Goal: Answer question/provide support

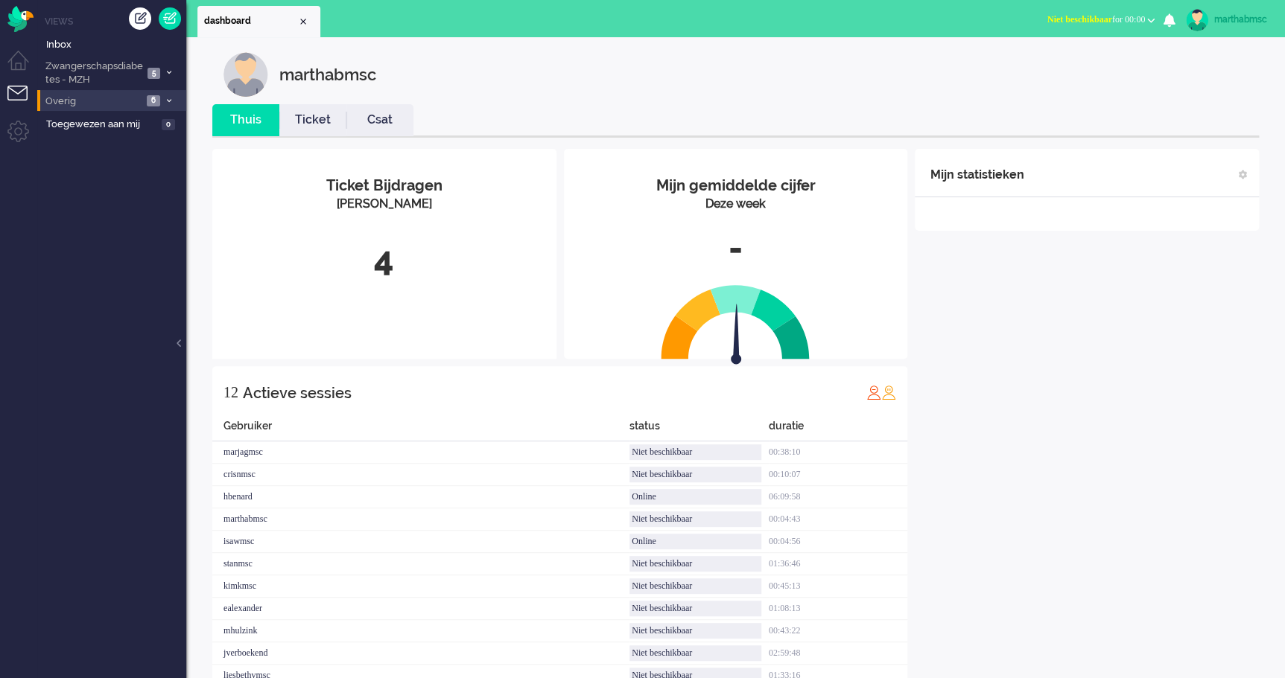
click at [118, 104] on span "Overig" at bounding box center [92, 102] width 99 height 14
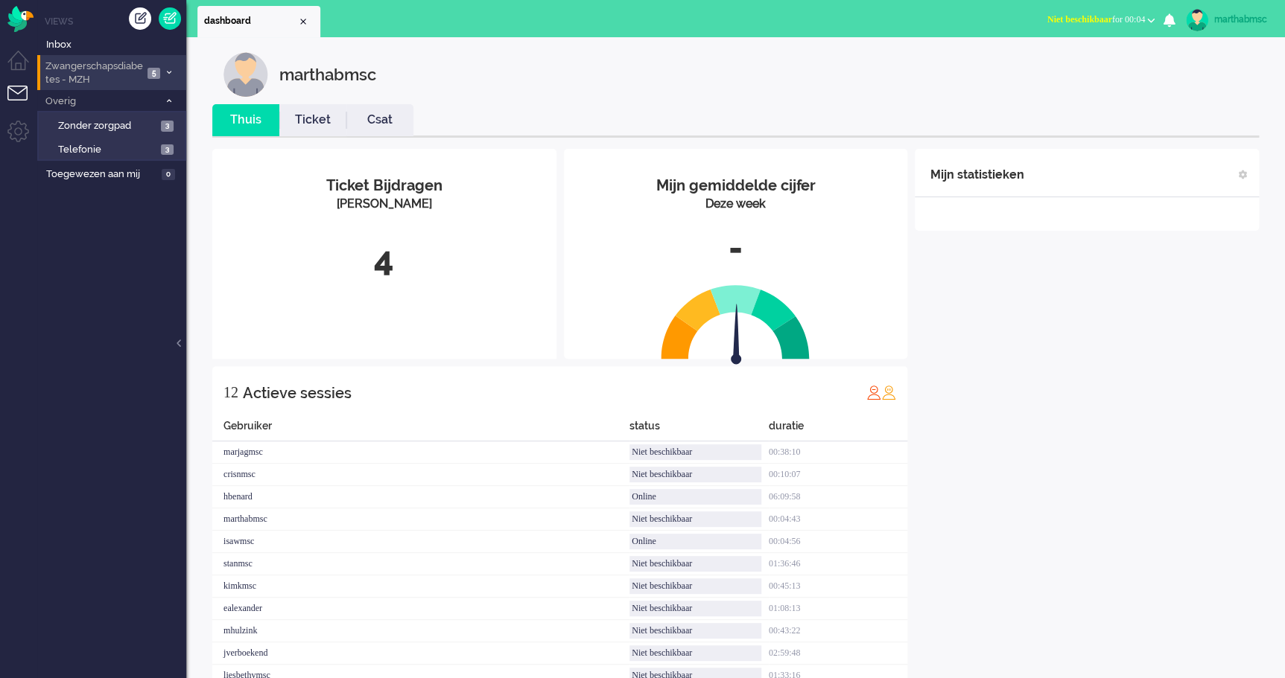
click at [123, 70] on span "Zwangerschapsdiabetes - MZH" at bounding box center [93, 74] width 100 height 28
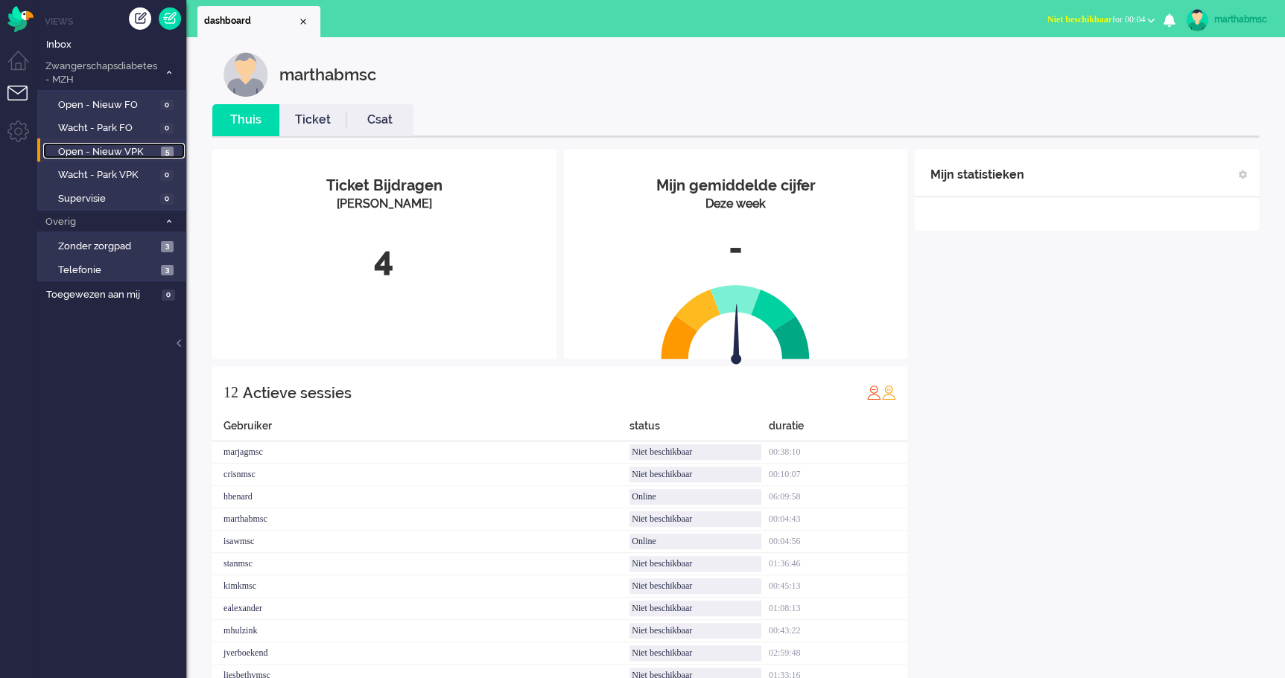
click at [121, 149] on span "Open - Nieuw VPK" at bounding box center [107, 152] width 99 height 14
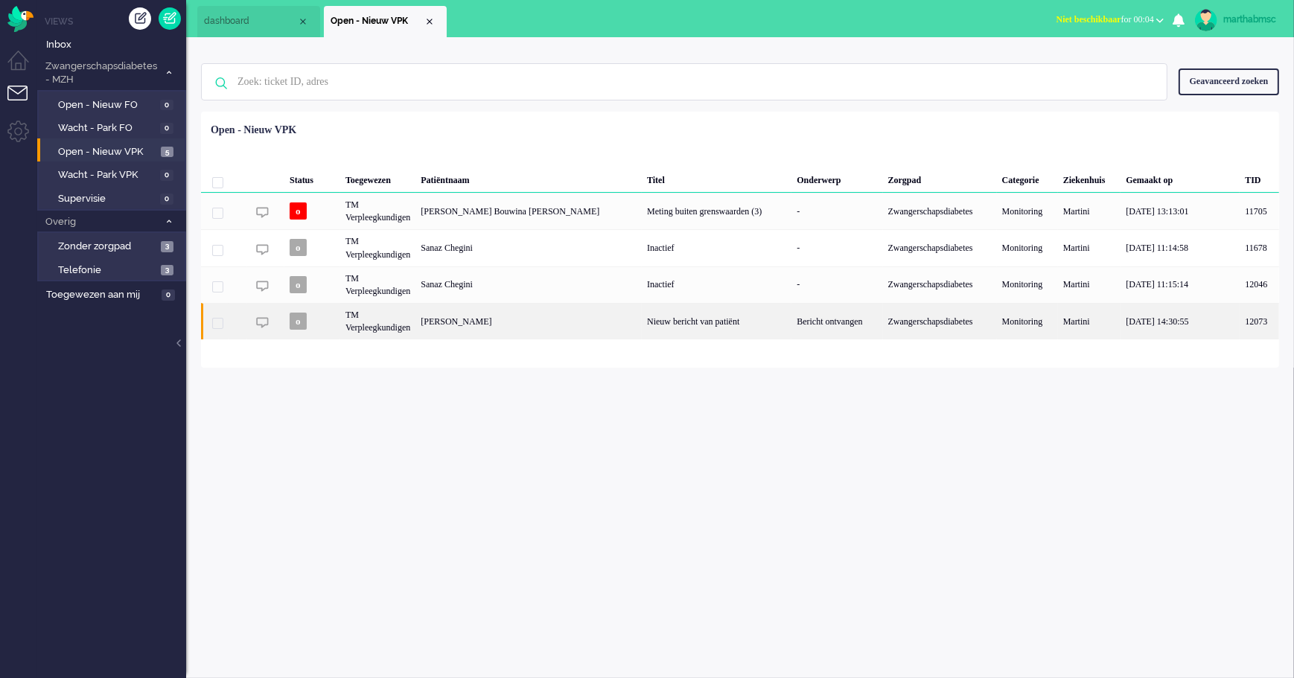
click at [495, 324] on div "[PERSON_NAME]" at bounding box center [529, 321] width 226 height 36
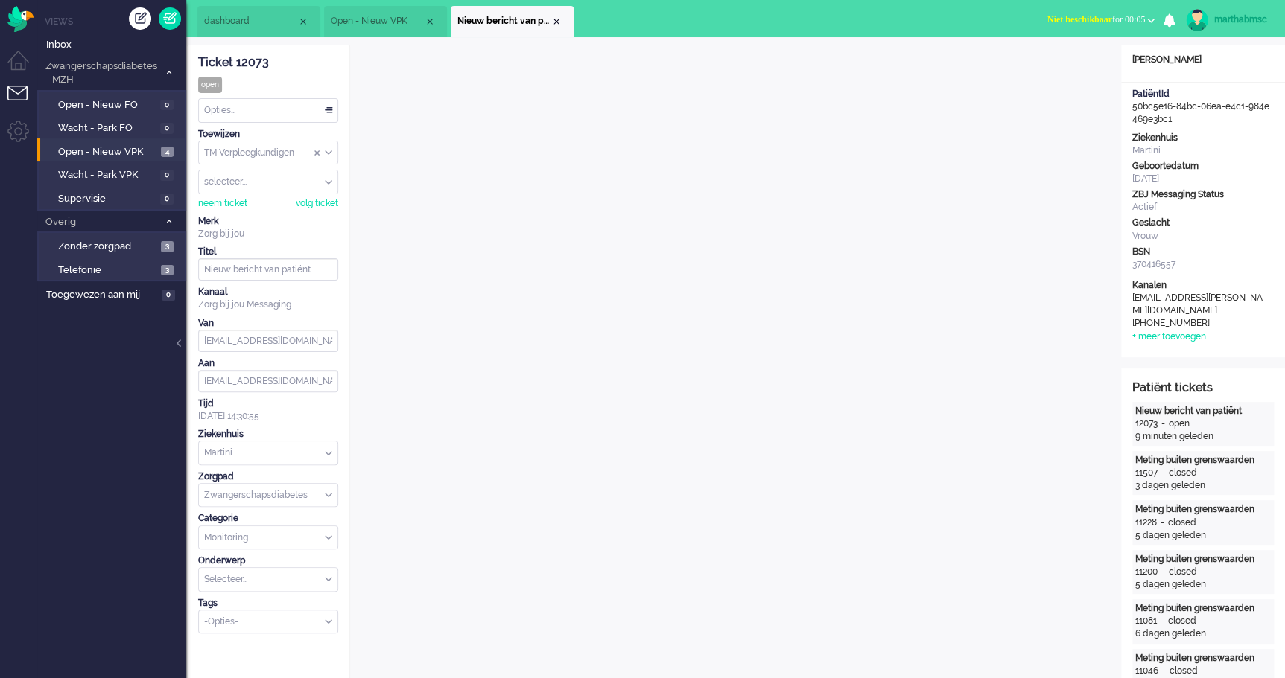
click at [328, 112] on div "Opties..." at bounding box center [268, 110] width 139 height 23
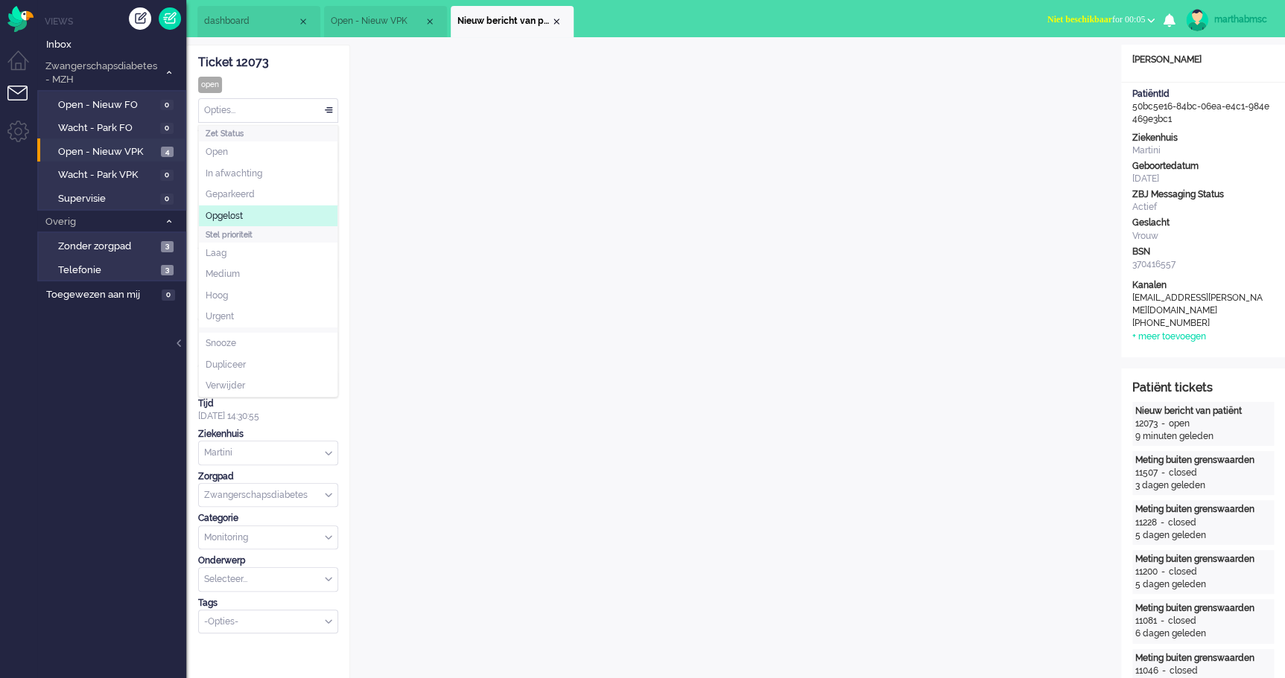
click at [253, 212] on li "Opgelost" at bounding box center [268, 217] width 139 height 22
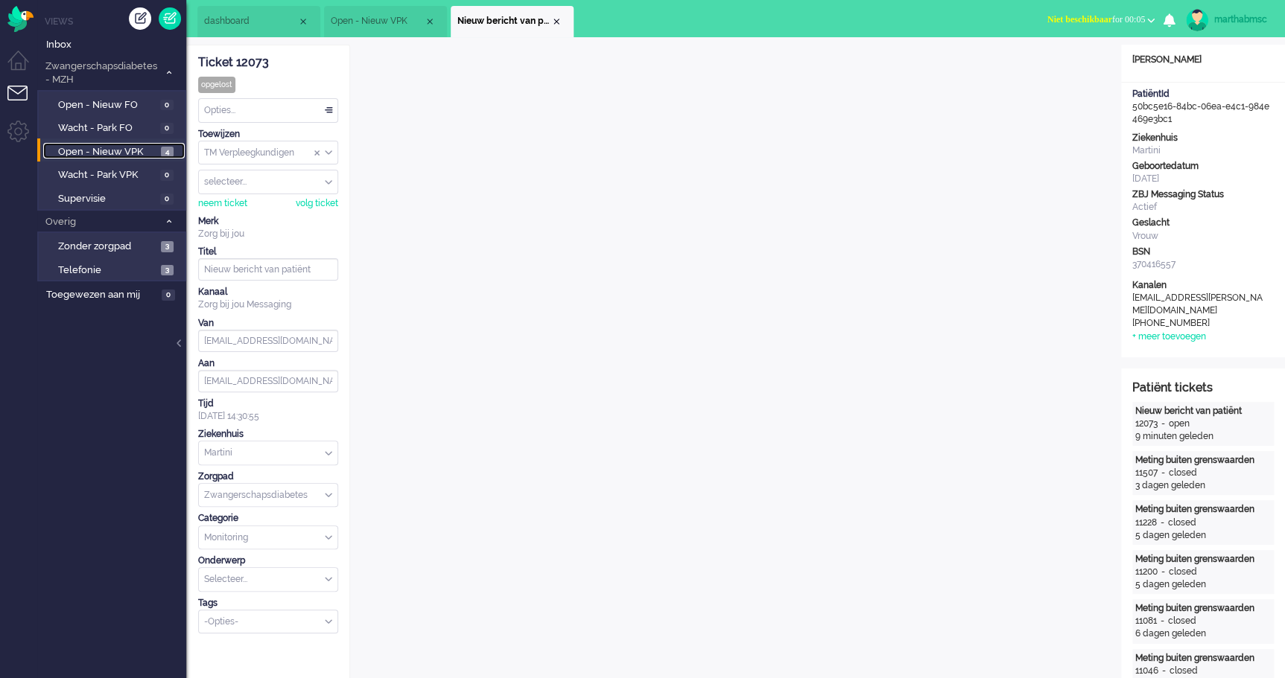
click at [118, 147] on span "Open - Nieuw VPK" at bounding box center [107, 152] width 99 height 14
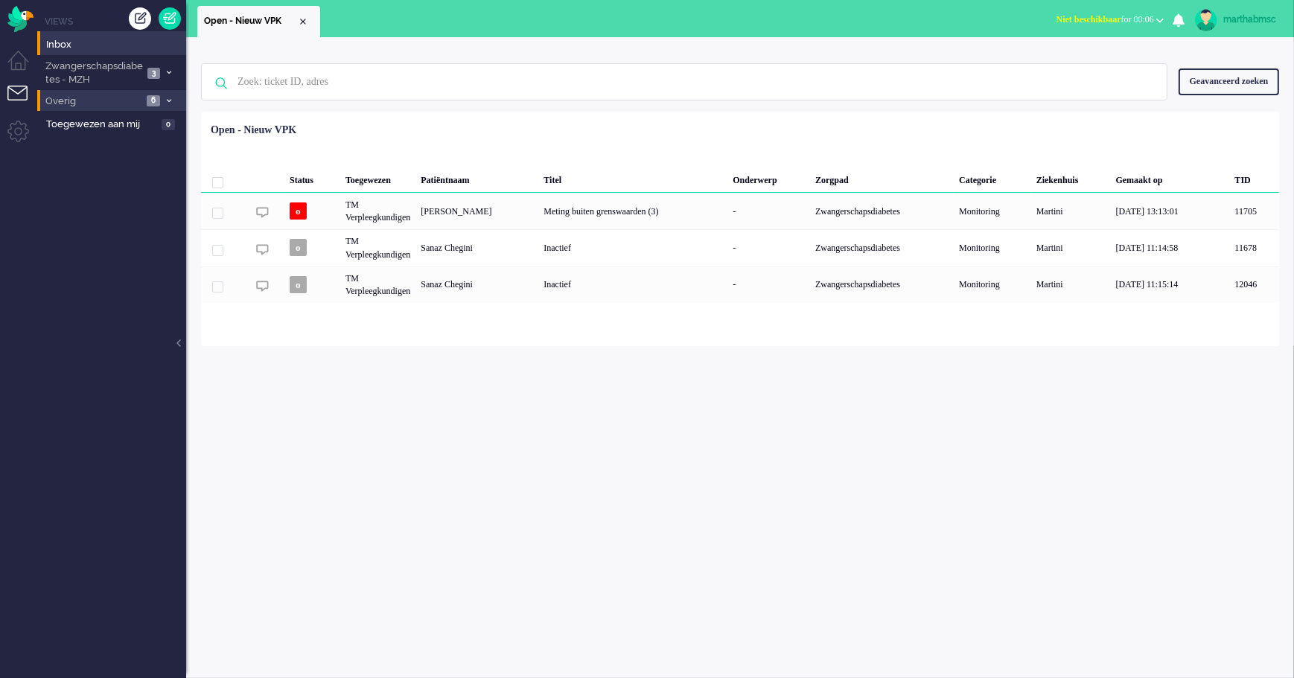
click at [141, 100] on span "Overig" at bounding box center [92, 102] width 99 height 14
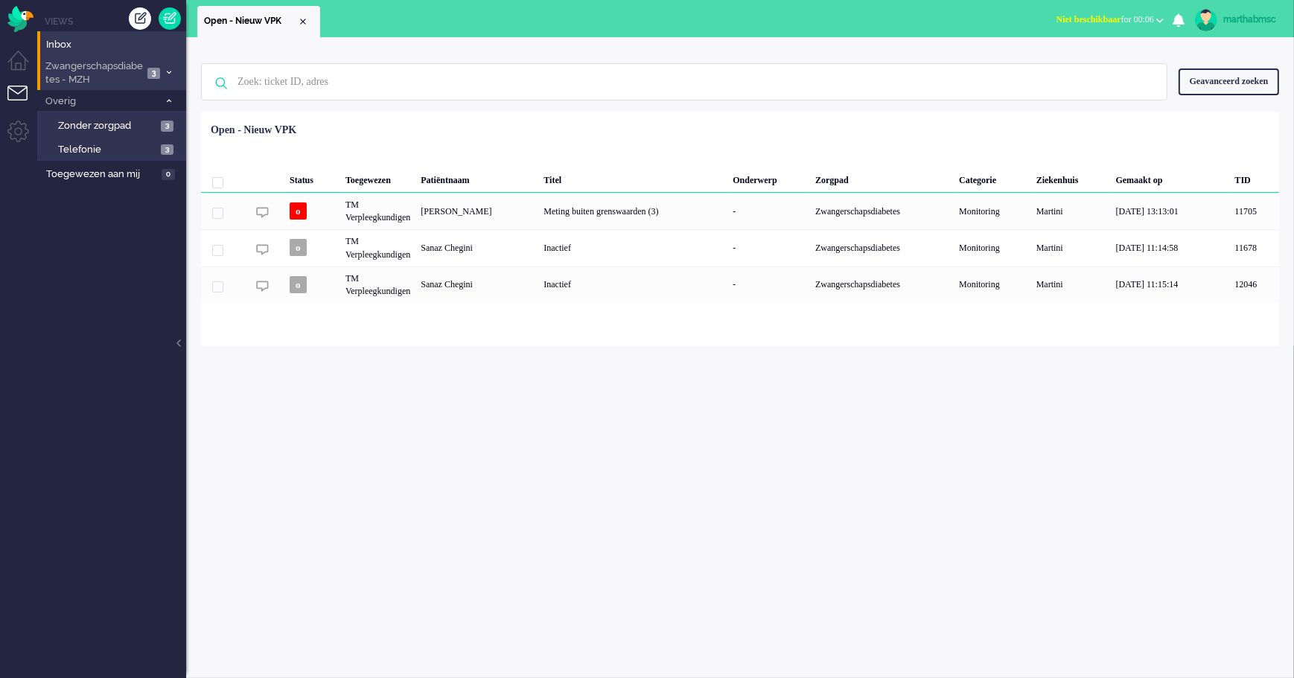
click at [156, 74] on span "3" at bounding box center [153, 73] width 13 height 11
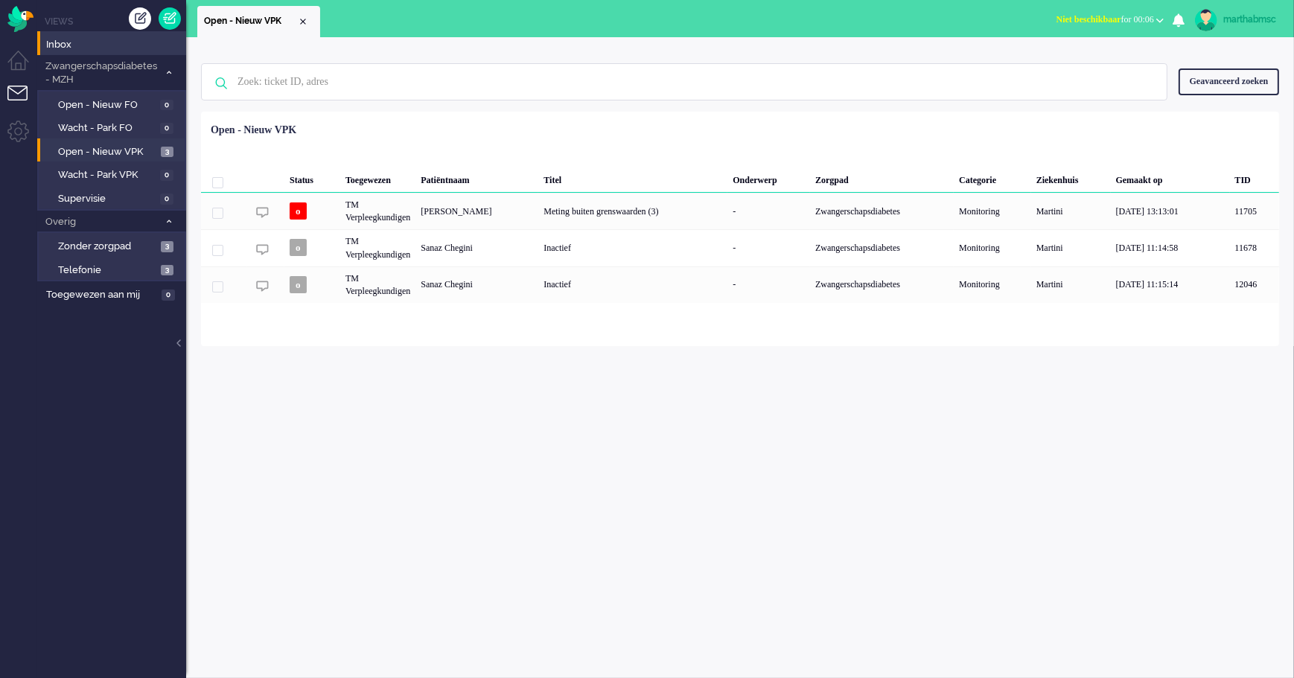
click at [82, 405] on ul "Views Inbox Zwangerschapsdiabetes - MZH 3 Open - Nieuw FO 0 Wacht - Park FO 0 O…" at bounding box center [111, 339] width 149 height 678
click at [290, 448] on div "Geen zoekresultaten Probeer nog eens Geavanceerd zoeken Geavanceerd zoeken Tick…" at bounding box center [740, 357] width 1108 height 641
